Goal: Information Seeking & Learning: Learn about a topic

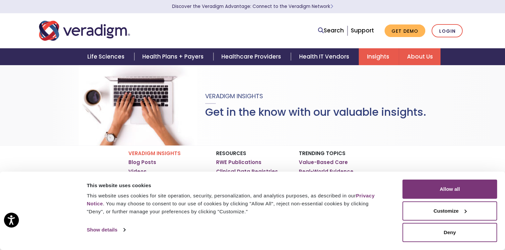
click at [413, 59] on link "About Us" at bounding box center [420, 56] width 42 height 17
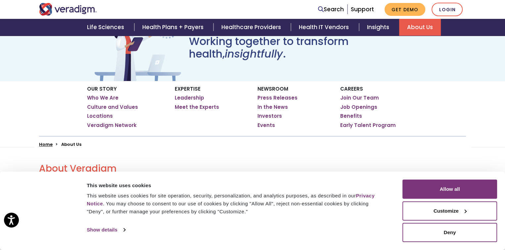
scroll to position [66, 0]
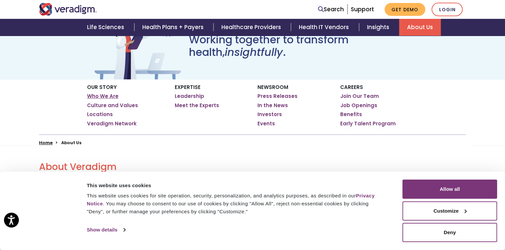
click at [104, 94] on link "Who We Are" at bounding box center [102, 96] width 31 height 7
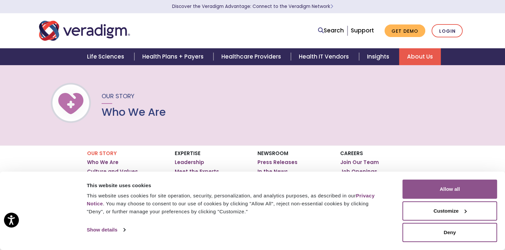
click at [481, 189] on button "Allow all" at bounding box center [449, 189] width 95 height 19
